Goal: Information Seeking & Learning: Learn about a topic

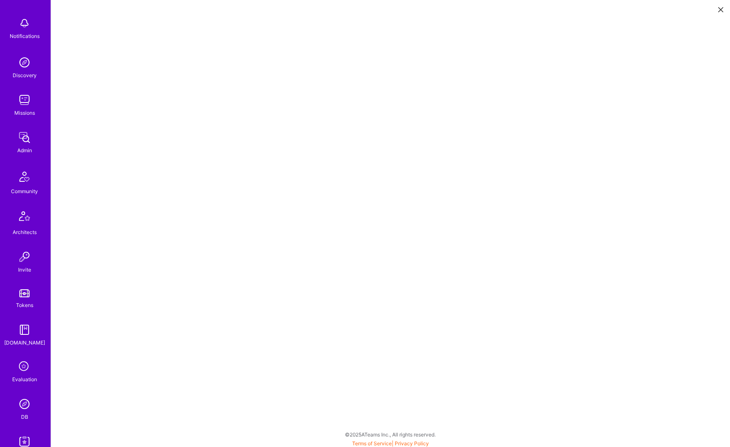
scroll to position [121, 0]
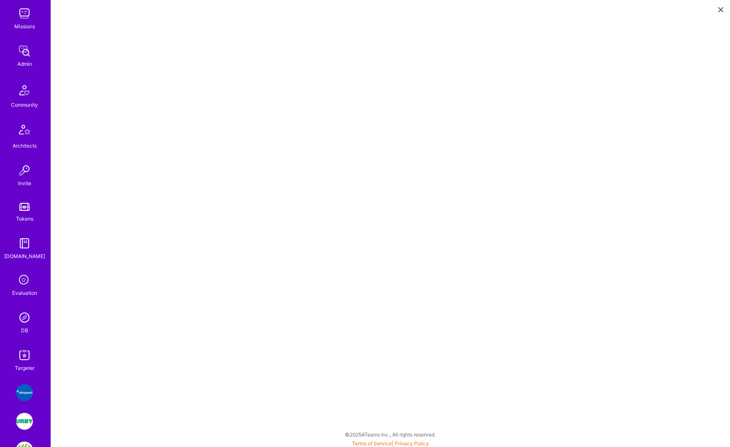
click at [21, 319] on img at bounding box center [24, 317] width 17 height 17
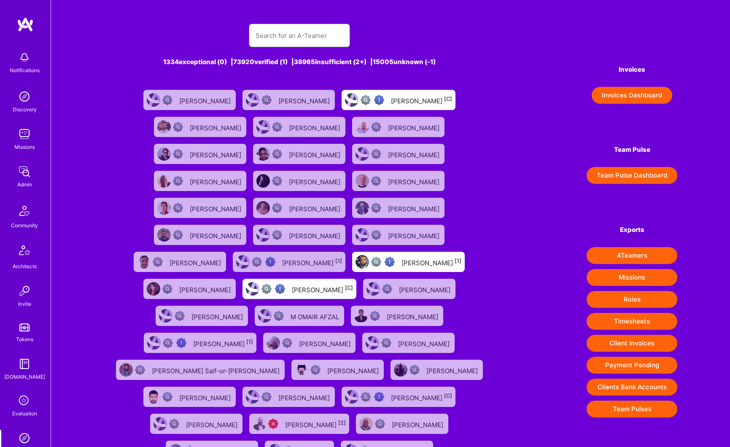
click at [270, 41] on input "text" at bounding box center [299, 35] width 88 height 21
paste input "[PERSON_NAME]"
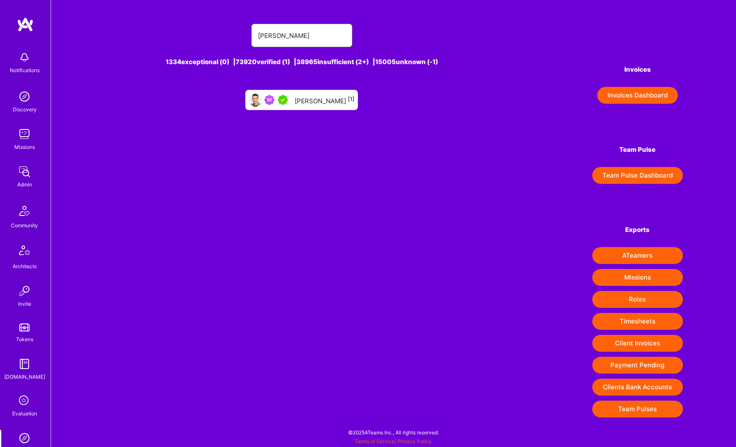
type input "[PERSON_NAME]"
click at [327, 105] on div "[PERSON_NAME] [1]" at bounding box center [301, 100] width 113 height 20
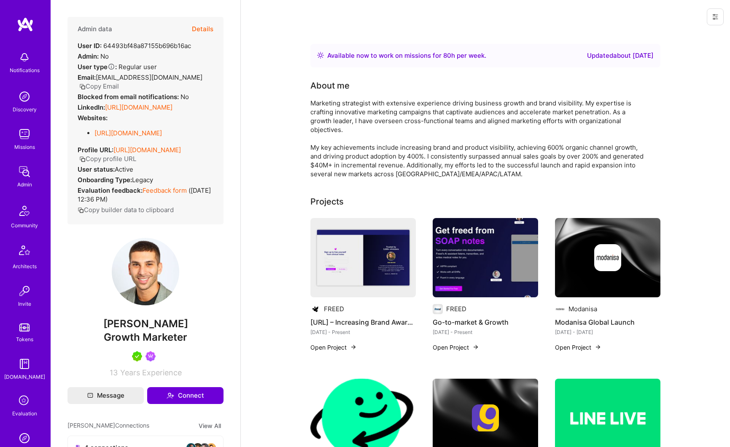
click at [199, 31] on button "Details" at bounding box center [202, 29] width 21 height 24
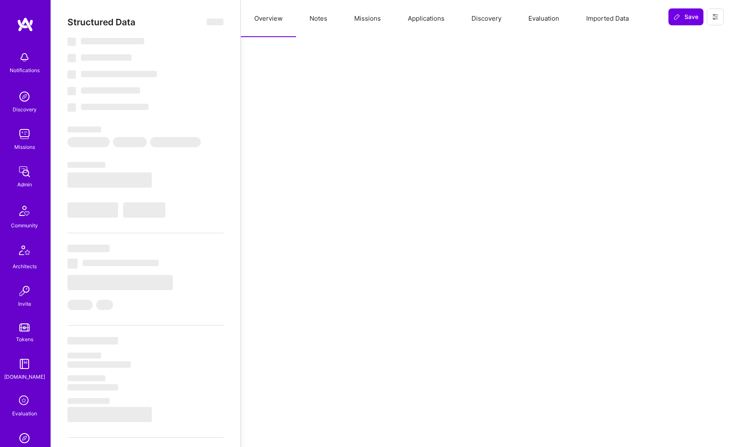
click at [370, 21] on button "Missions" at bounding box center [368, 18] width 54 height 37
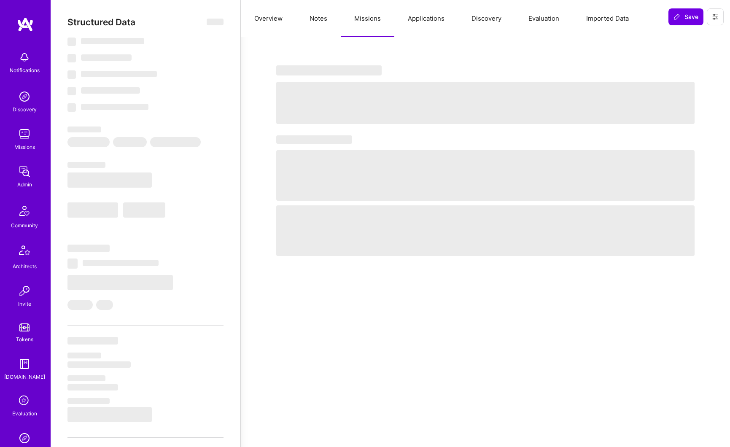
select select "Right Now"
select select "5"
select select "7"
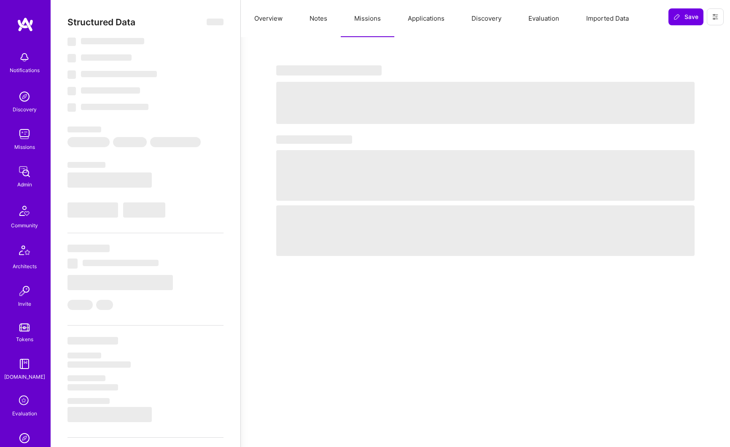
select select "US"
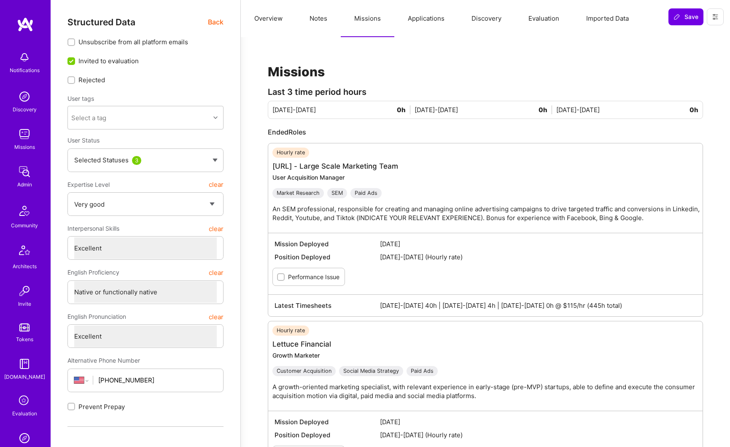
click at [218, 26] on span "Back" at bounding box center [216, 22] width 16 height 11
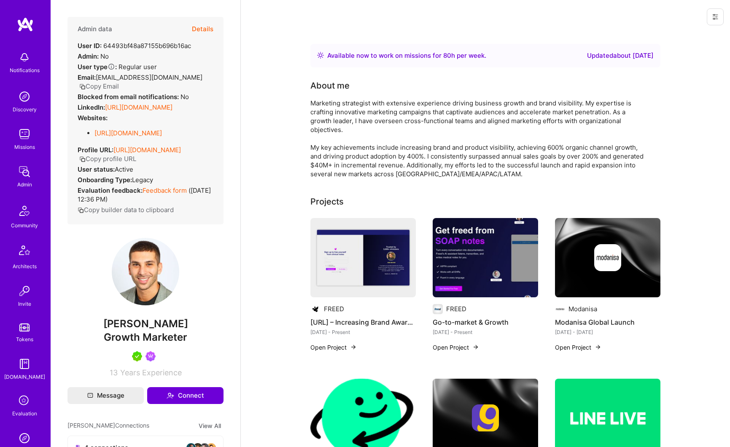
click at [136, 163] on button "Copy profile URL" at bounding box center [107, 158] width 57 height 9
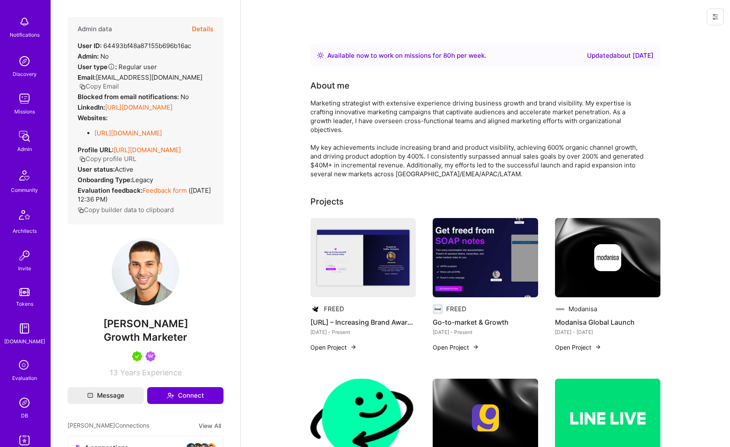
scroll to position [54, 0]
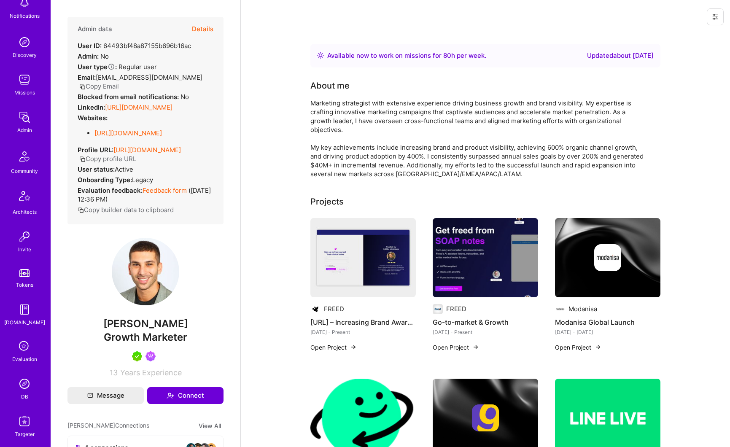
click at [21, 382] on img at bounding box center [24, 383] width 17 height 17
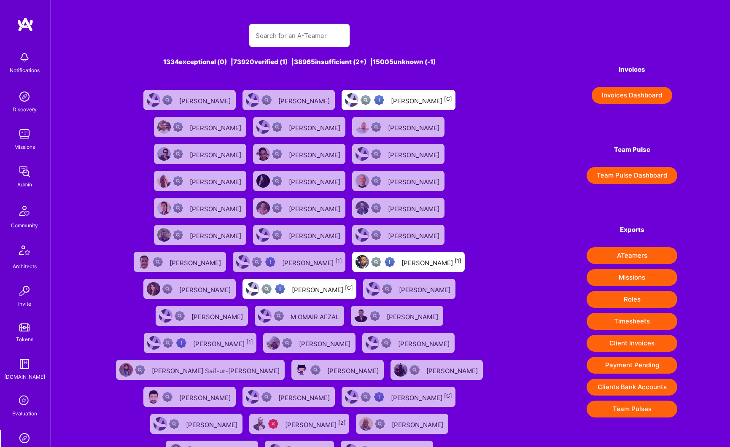
click at [295, 31] on input "text" at bounding box center [299, 35] width 88 height 21
paste input "[PERSON_NAME]"
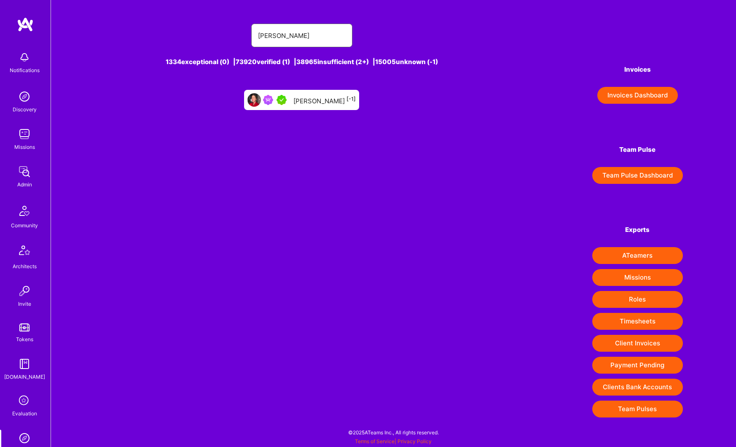
type input "[PERSON_NAME]"
click at [306, 104] on div "[PERSON_NAME] [-1]" at bounding box center [324, 99] width 62 height 11
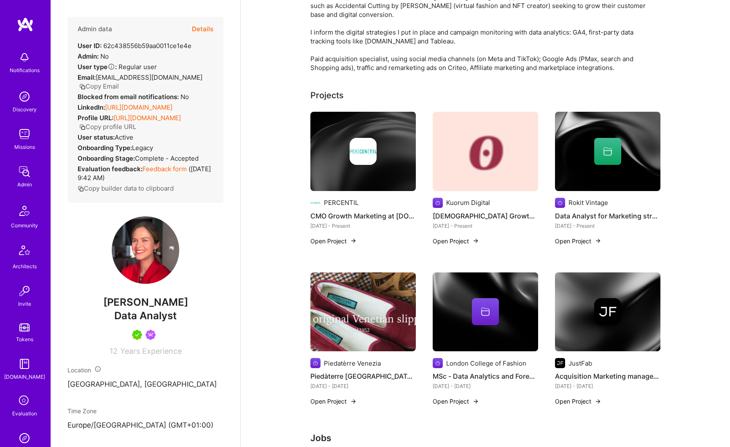
scroll to position [45, 0]
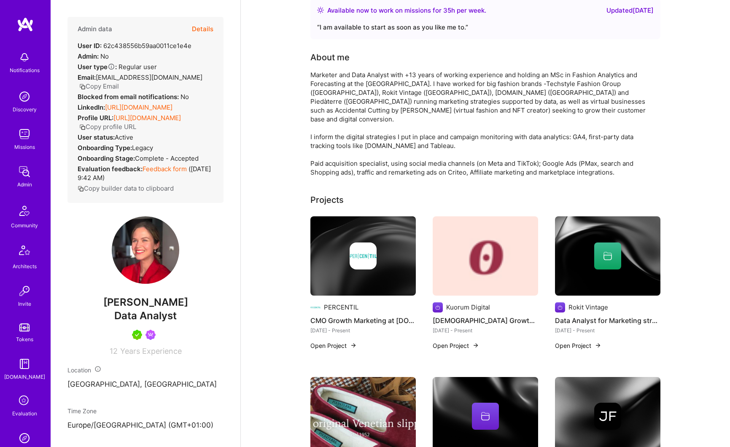
click at [136, 131] on button "Copy profile URL" at bounding box center [107, 126] width 57 height 9
click at [204, 29] on button "Details" at bounding box center [202, 29] width 21 height 24
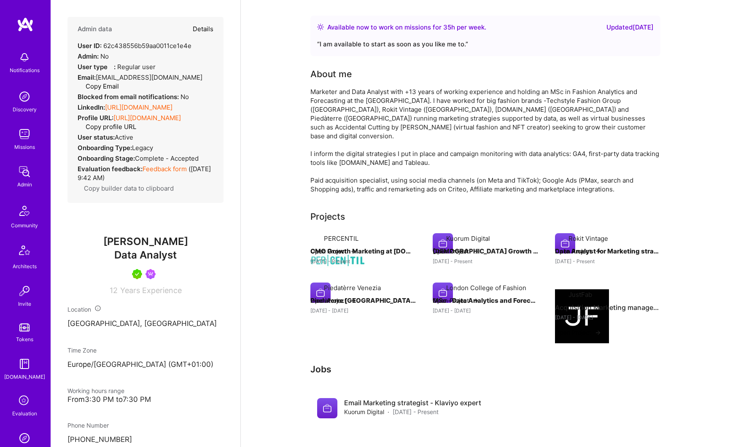
scroll to position [48, 0]
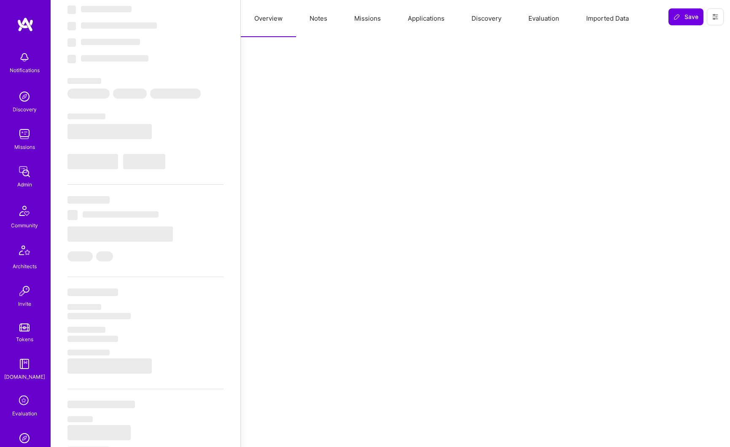
type textarea "x"
select select "Right Now"
select select "5"
select select "7"
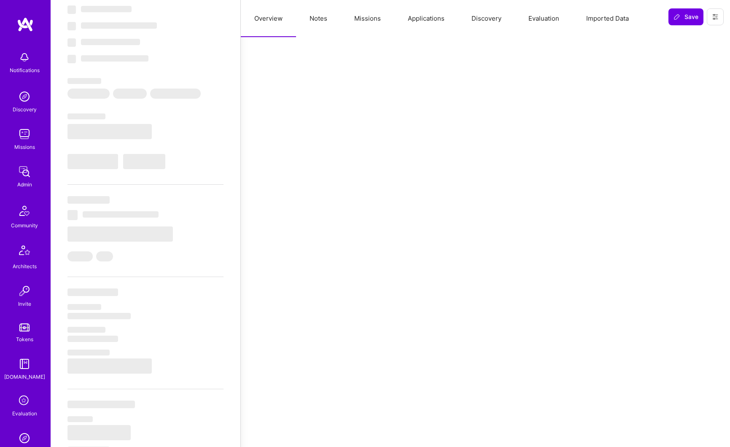
select select "7"
select select "ES"
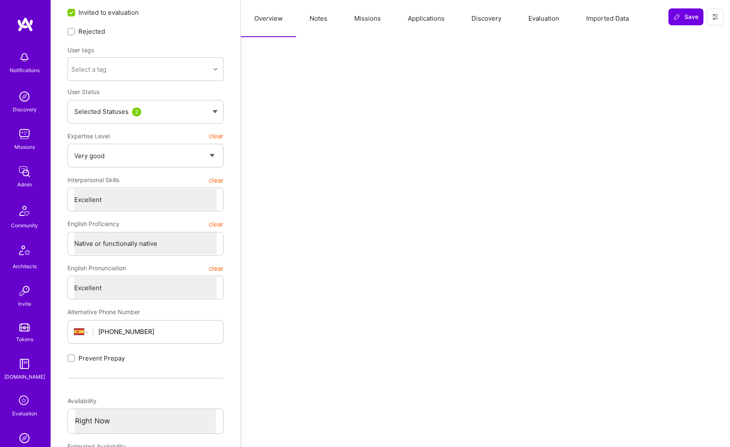
click at [363, 19] on button "Missions" at bounding box center [368, 18] width 54 height 37
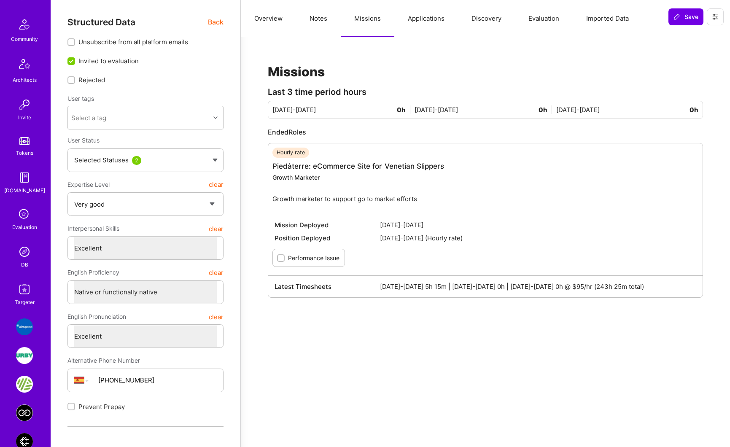
scroll to position [192, 0]
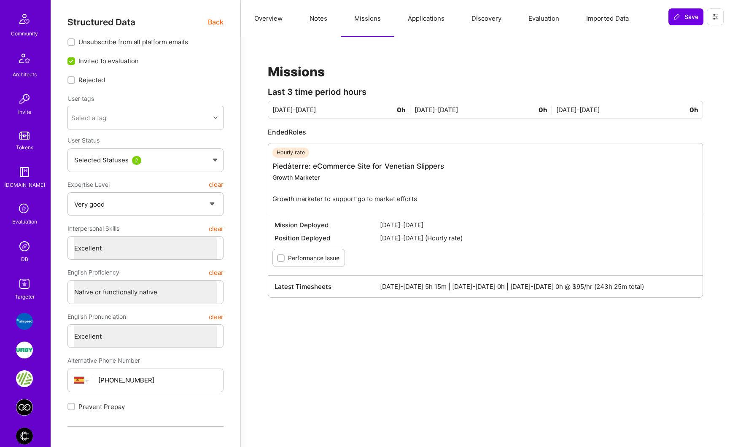
click at [21, 255] on div "DB" at bounding box center [24, 259] width 7 height 9
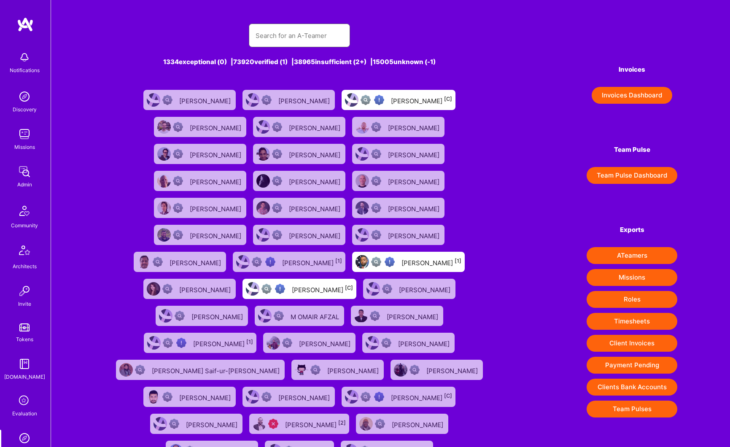
click at [269, 37] on input "text" at bounding box center [299, 35] width 88 height 21
paste input "[PERSON_NAME]"
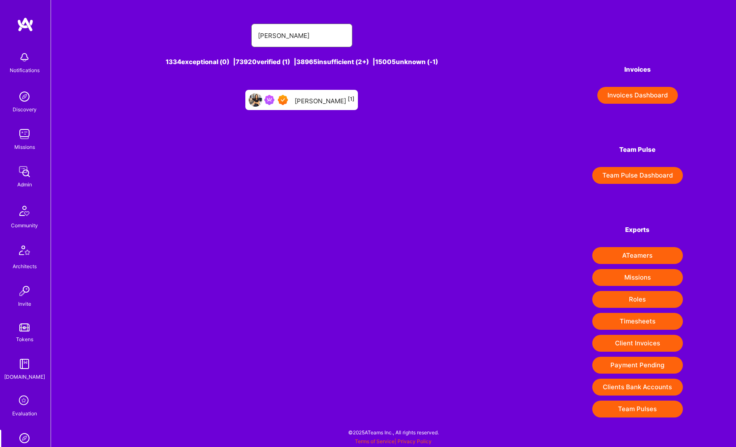
type input "[PERSON_NAME]"
click at [309, 107] on div "[PERSON_NAME] [1]" at bounding box center [301, 100] width 113 height 20
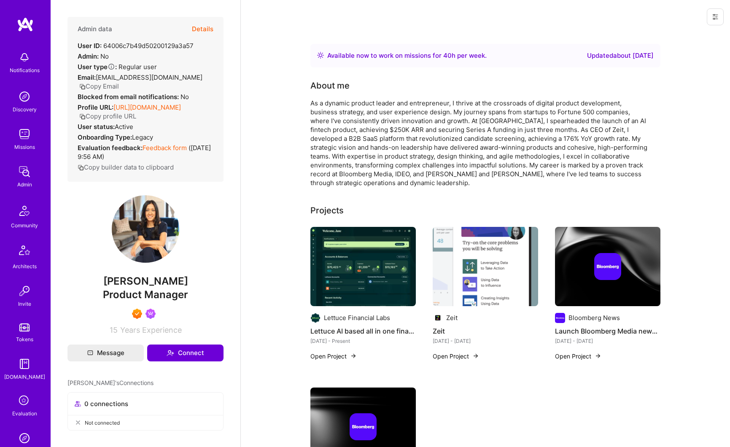
click at [203, 29] on button "Details" at bounding box center [202, 29] width 21 height 24
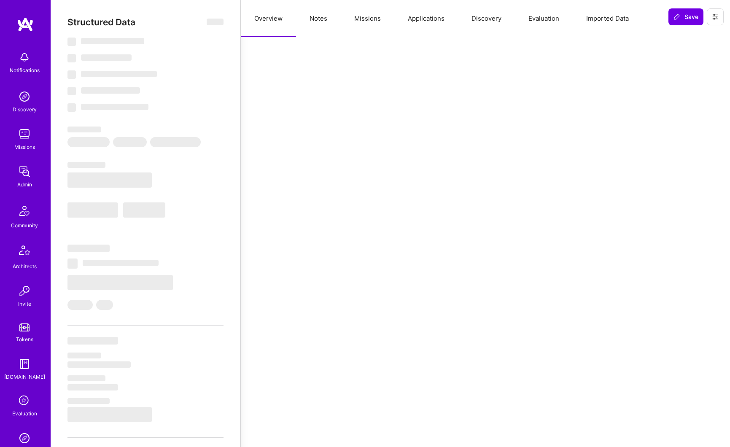
click at [383, 16] on button "Missions" at bounding box center [368, 18] width 54 height 37
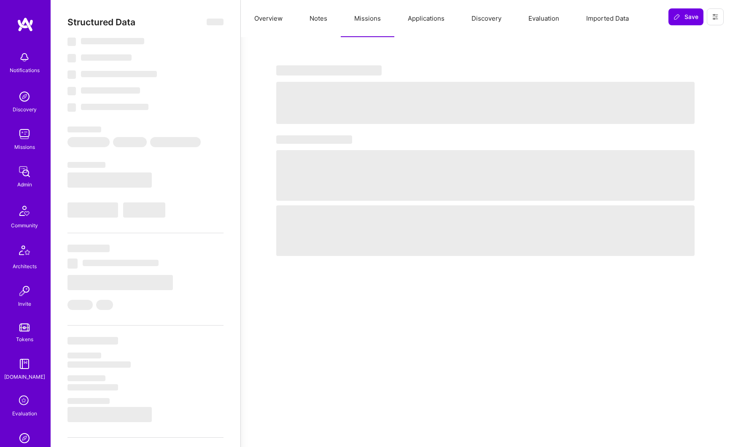
type textarea "x"
select select "Right Now"
select select "7"
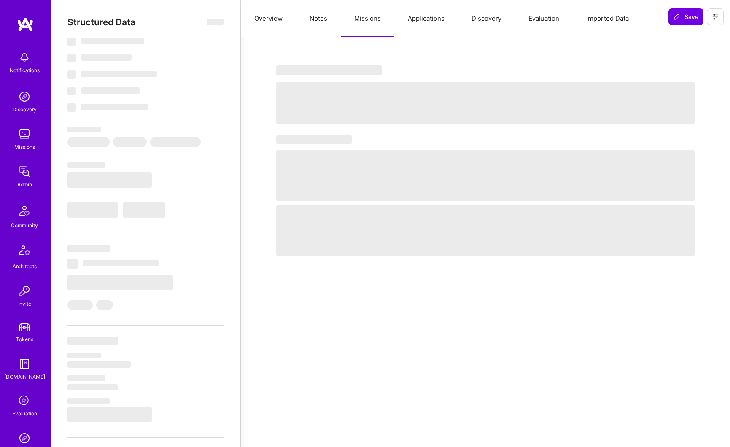
select select "7"
select select "US"
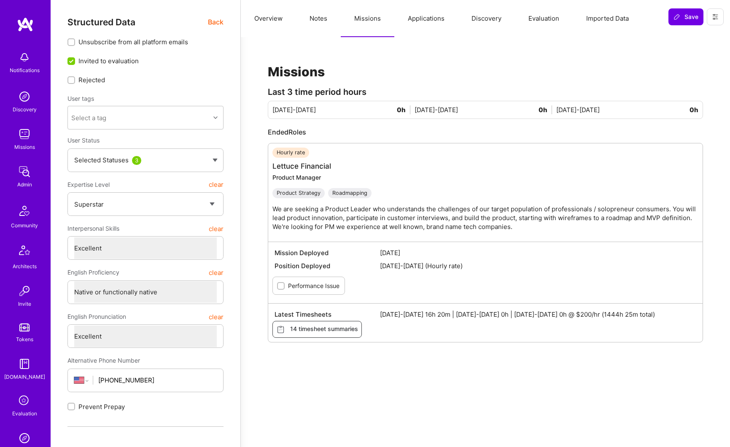
click at [223, 23] on span "Back" at bounding box center [216, 22] width 16 height 11
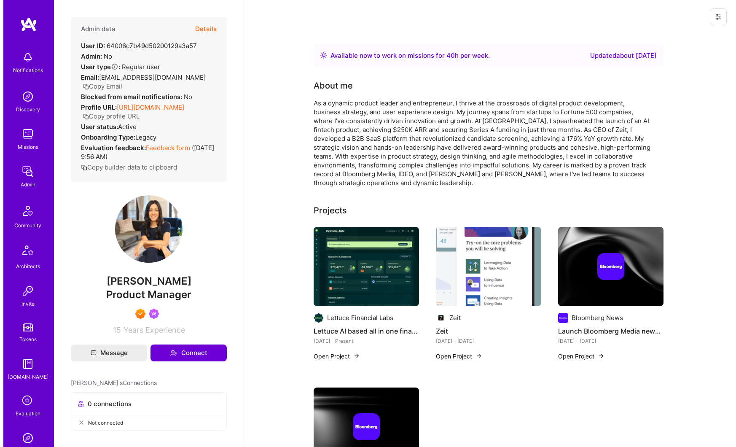
scroll to position [26, 0]
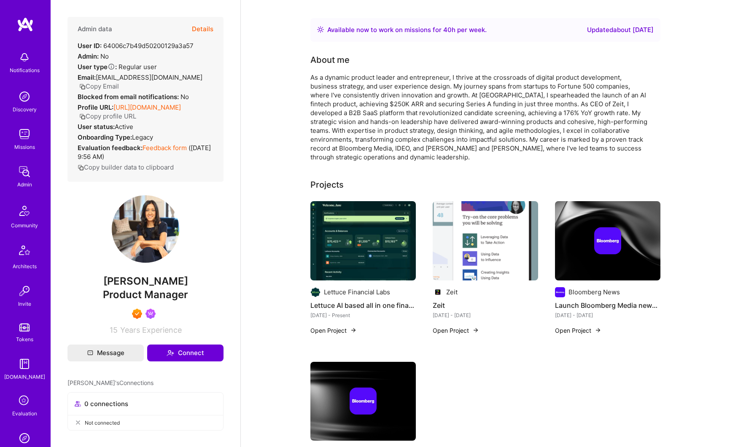
click at [588, 231] on div at bounding box center [607, 240] width 105 height 27
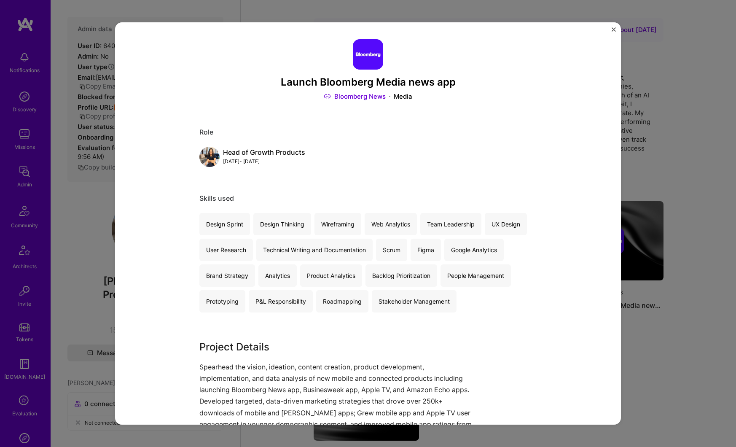
click at [613, 30] on img "Close" at bounding box center [614, 29] width 4 height 4
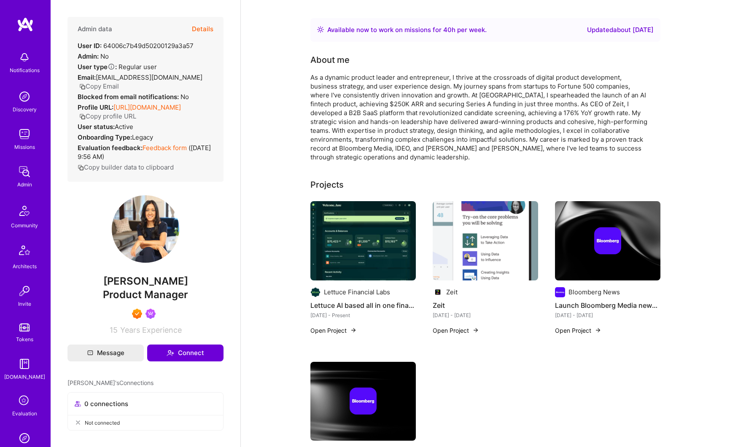
click at [136, 121] on button "Copy profile URL" at bounding box center [107, 116] width 57 height 9
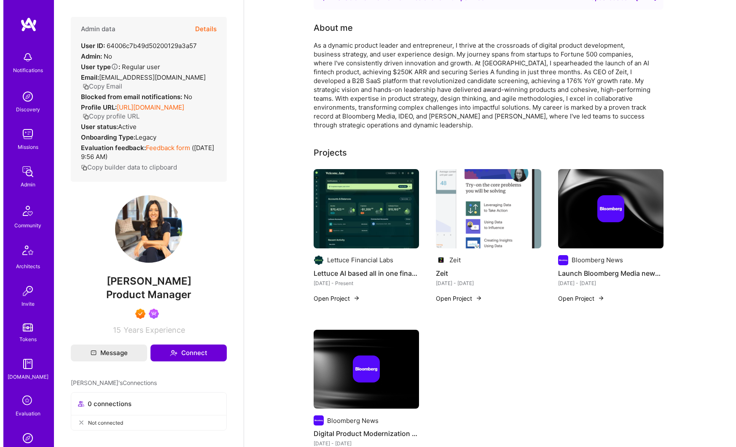
scroll to position [114, 0]
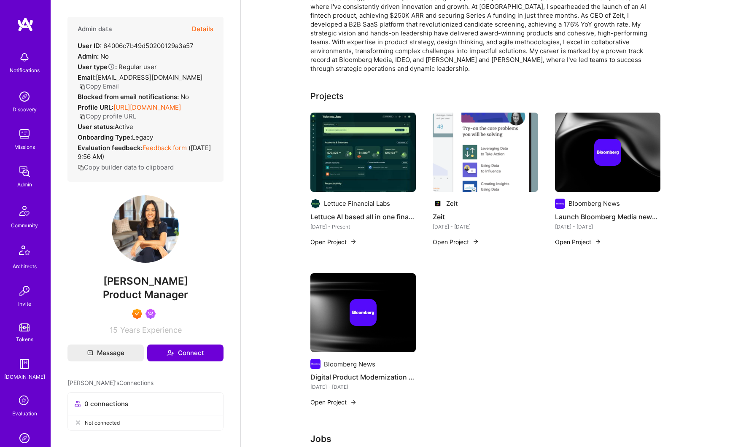
click at [576, 181] on img at bounding box center [607, 152] width 105 height 79
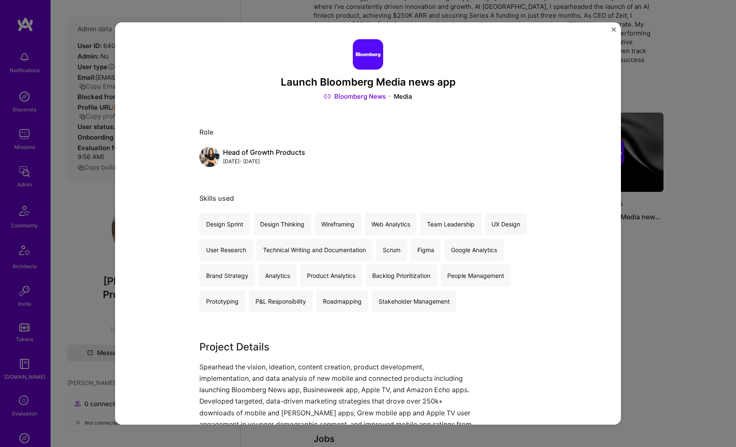
scroll to position [148, 0]
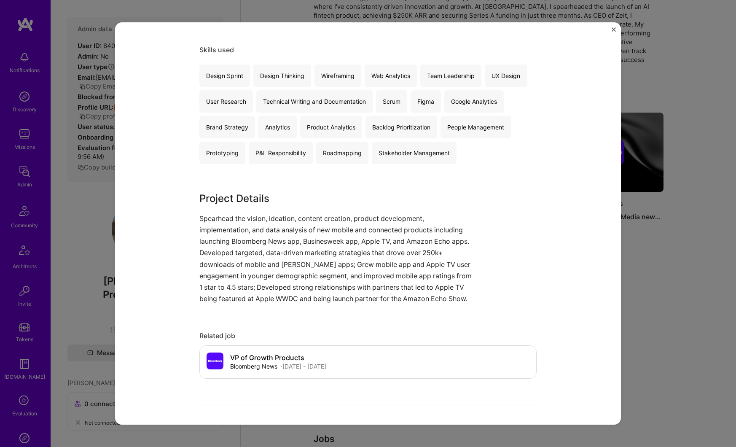
click at [670, 279] on div "Launch Bloomberg Media news app Bloomberg News Media Role Head of Growth Produc…" at bounding box center [368, 223] width 736 height 447
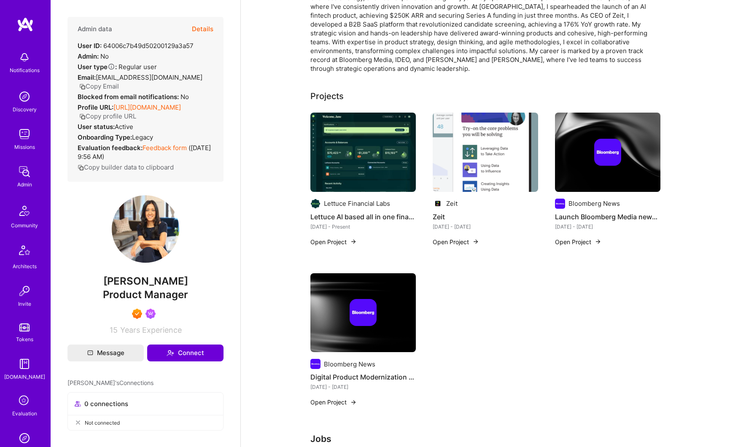
click at [396, 317] on div at bounding box center [362, 312] width 105 height 27
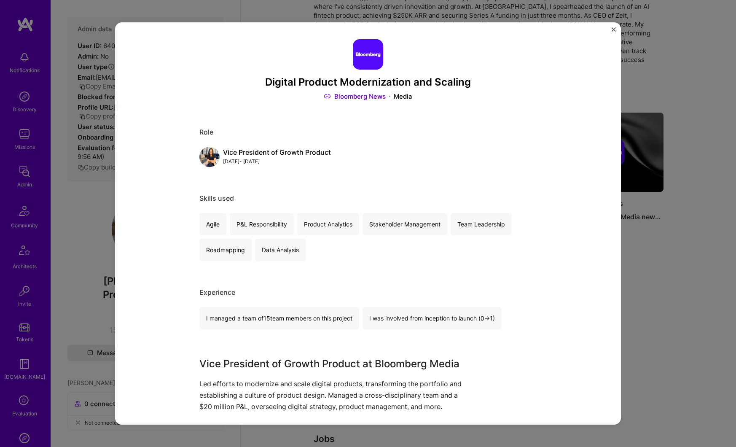
scroll to position [55, 0]
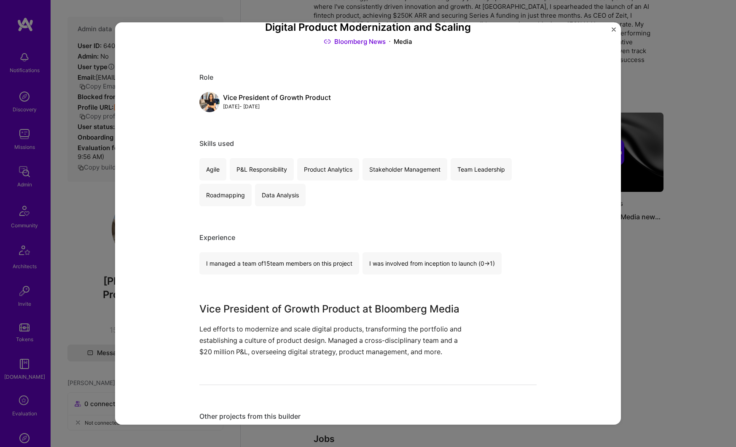
click at [685, 298] on div "Digital Product Modernization and Scaling Bloomberg News Media Role Vice Presid…" at bounding box center [368, 223] width 736 height 447
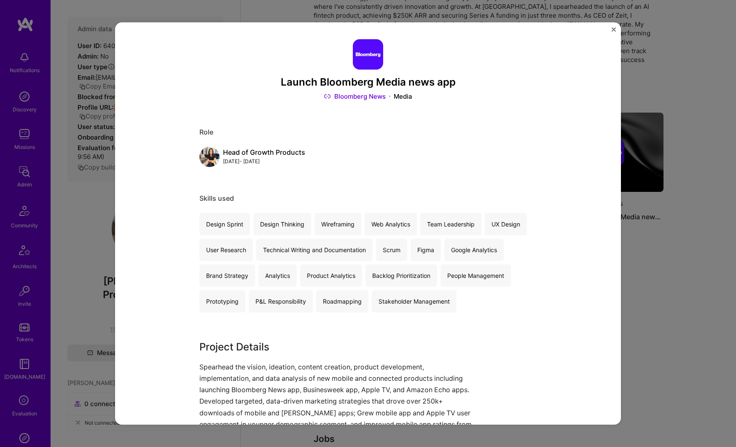
scroll to position [26, 0]
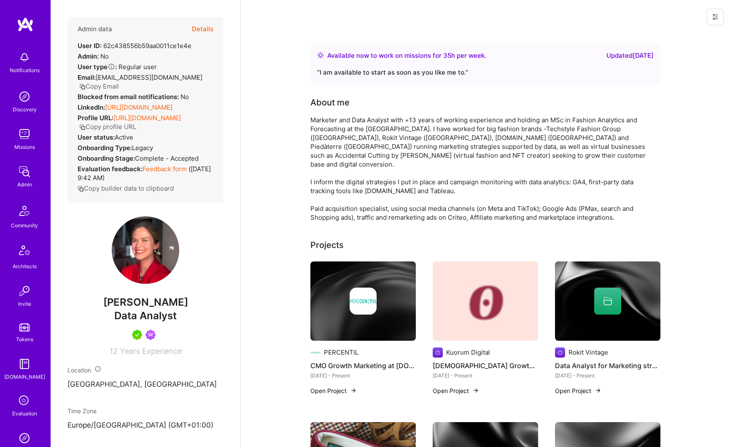
click at [370, 305] on img at bounding box center [362, 300] width 27 height 27
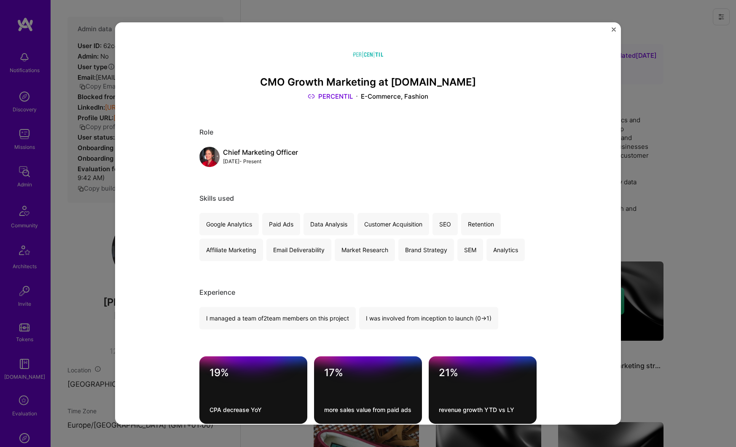
click at [644, 165] on div "CMO Growth Marketing at [DOMAIN_NAME] PERCENTIL E-Commerce, Fashion Role Chief …" at bounding box center [368, 223] width 736 height 447
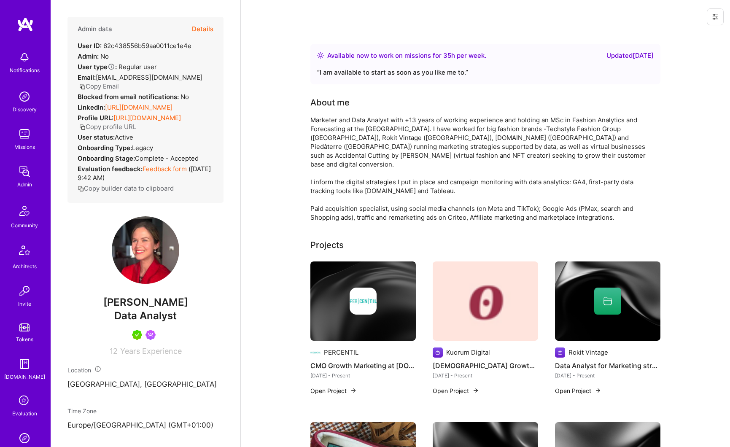
click at [117, 111] on link "[URL][DOMAIN_NAME]" at bounding box center [138, 107] width 67 height 8
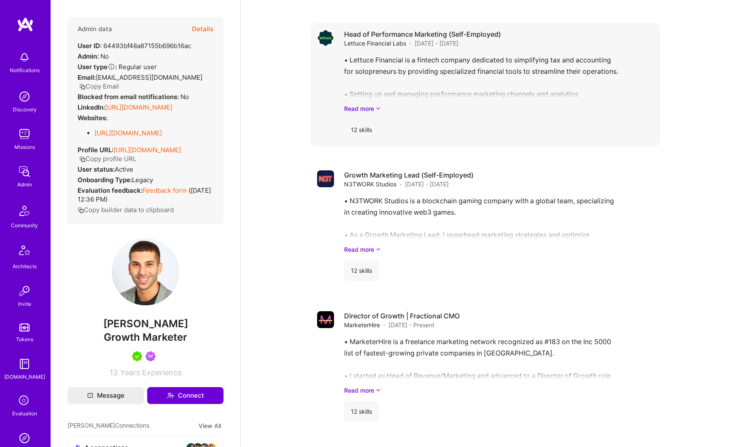
scroll to position [1260, 0]
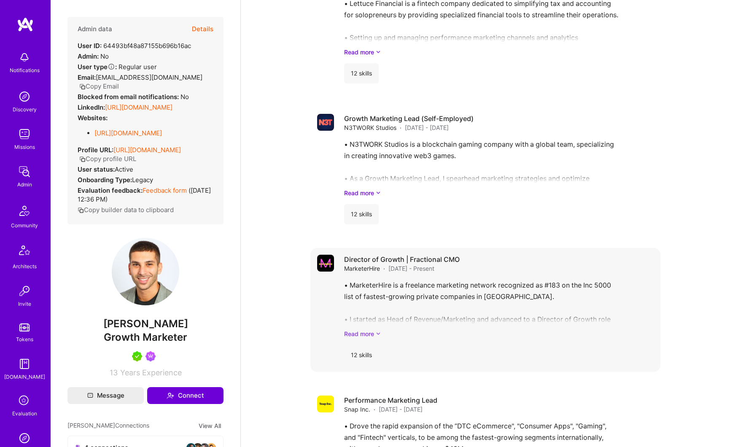
click at [370, 336] on link "Read more" at bounding box center [498, 333] width 309 height 9
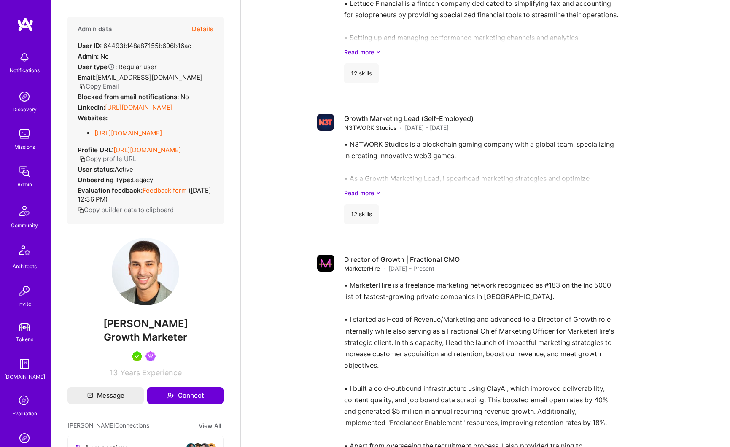
click at [133, 110] on link "[URL][DOMAIN_NAME]" at bounding box center [138, 107] width 67 height 8
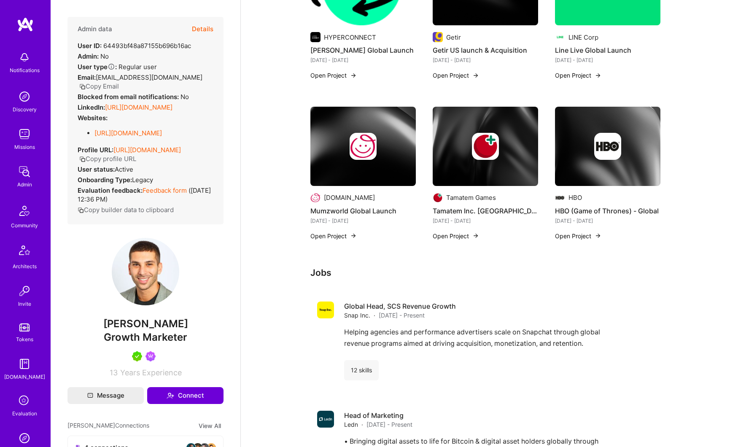
scroll to position [269, 0]
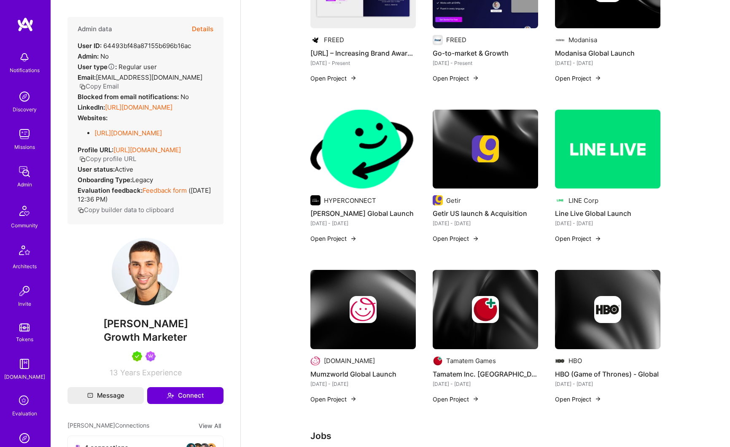
click at [136, 108] on link "[URL][DOMAIN_NAME]" at bounding box center [138, 107] width 67 height 8
